Goal: Contribute content: Add original content to the website for others to see

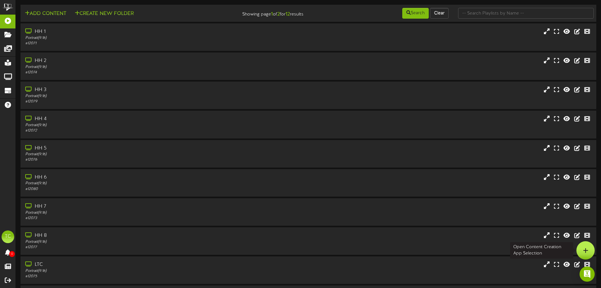
click at [586, 252] on icon at bounding box center [585, 250] width 5 height 6
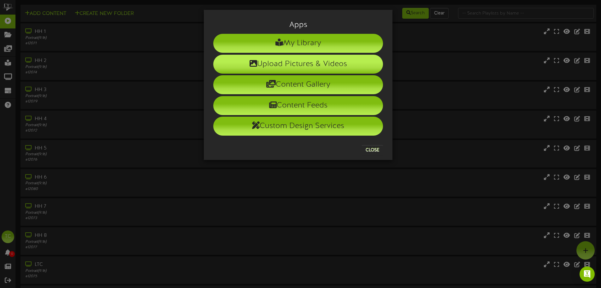
click at [342, 60] on li "Upload Pictures & Videos" at bounding box center [298, 64] width 170 height 19
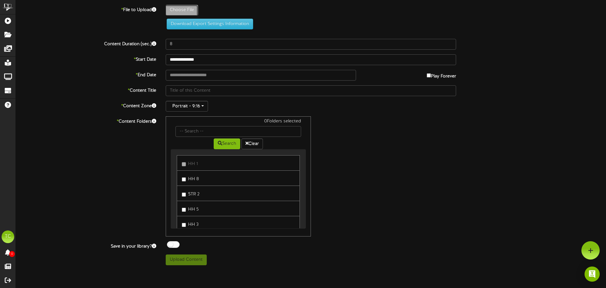
type input "**********"
type input "ETResidentCouncilMeetingOctober2025"
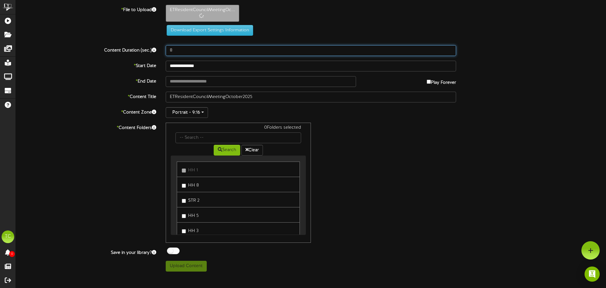
click at [149, 54] on div "Content Duration (sec.) 8" at bounding box center [311, 50] width 600 height 11
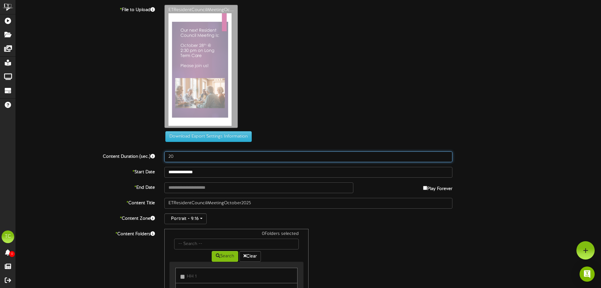
type input "20"
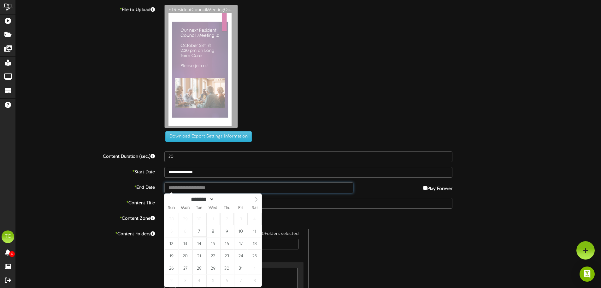
click at [195, 189] on input "text" at bounding box center [258, 187] width 189 height 11
type input "**********"
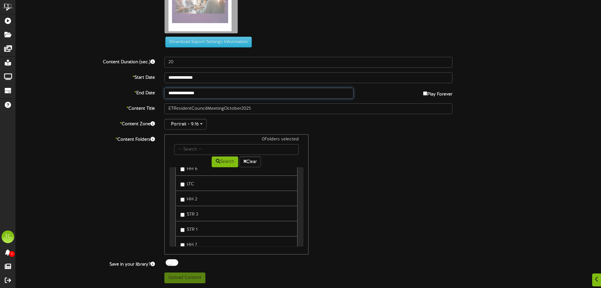
scroll to position [57, 0]
click at [172, 262] on div at bounding box center [172, 262] width 13 height 7
click at [183, 277] on button "Upload Content" at bounding box center [184, 277] width 41 height 11
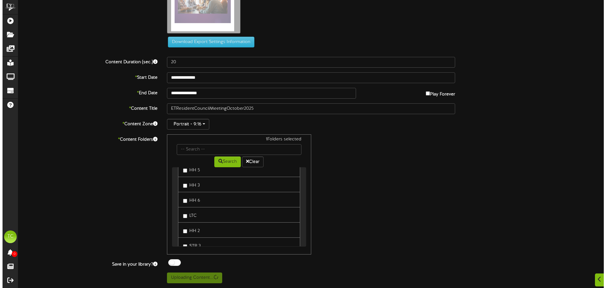
scroll to position [0, 0]
